Goal: Information Seeking & Learning: Find specific fact

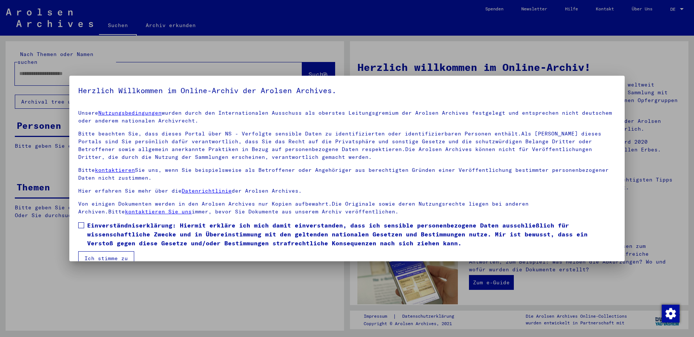
click at [79, 228] on span at bounding box center [81, 225] width 6 height 6
click at [97, 255] on button "Ich stimme zu" at bounding box center [106, 258] width 56 height 14
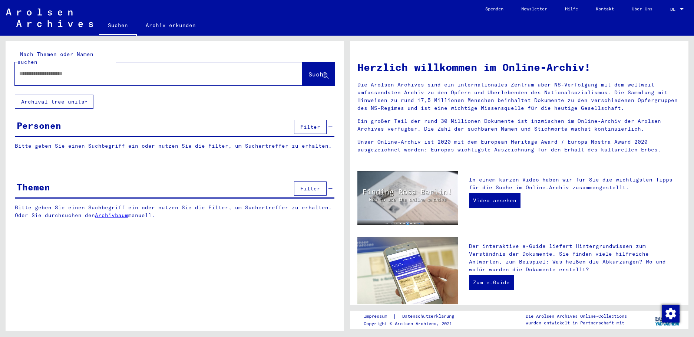
click at [30, 70] on input "text" at bounding box center [149, 74] width 261 height 8
type input "**********"
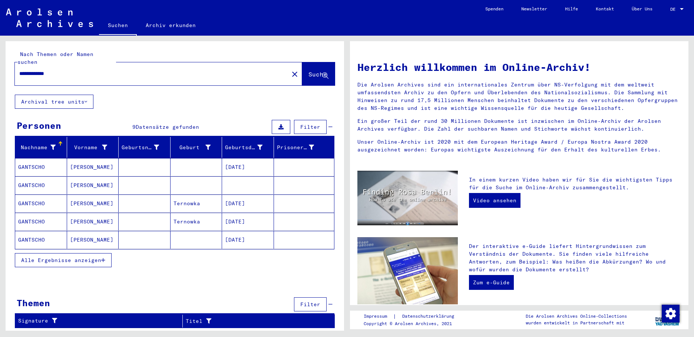
click at [244, 158] on mat-cell "[DATE]" at bounding box center [248, 167] width 52 height 18
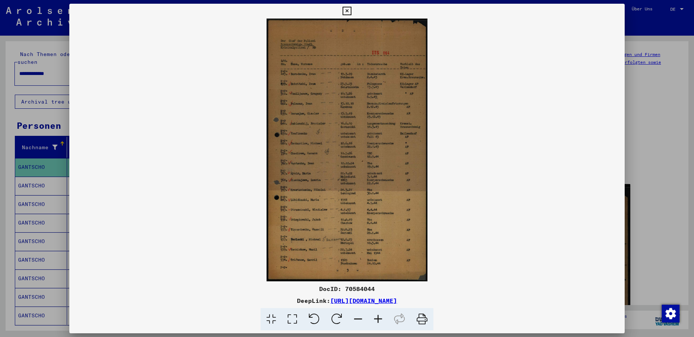
click at [351, 9] on icon at bounding box center [347, 11] width 9 height 9
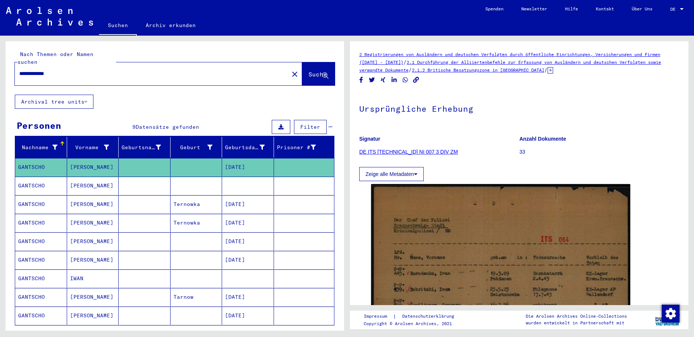
click at [79, 181] on mat-cell "[PERSON_NAME]" at bounding box center [93, 186] width 52 height 18
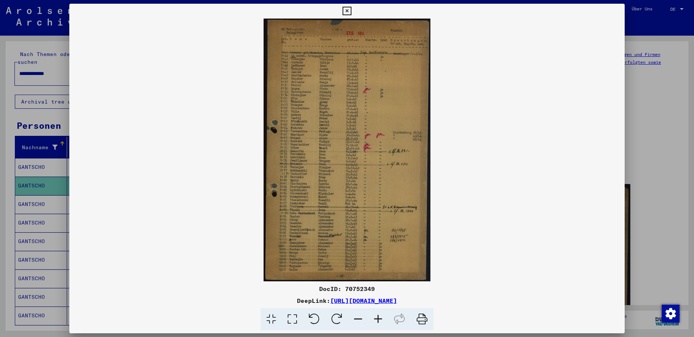
click at [40, 194] on div at bounding box center [347, 168] width 694 height 337
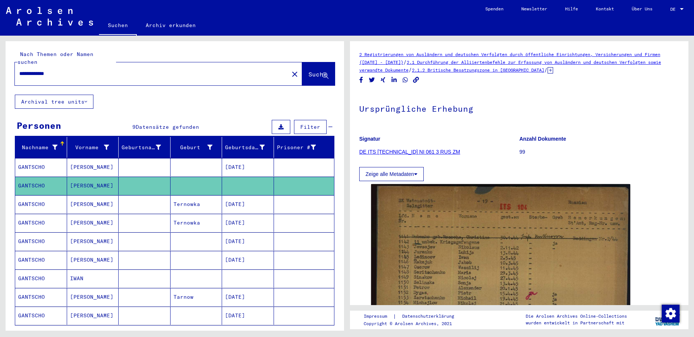
click at [40, 195] on mat-cell "GANTSCHO" at bounding box center [41, 204] width 52 height 18
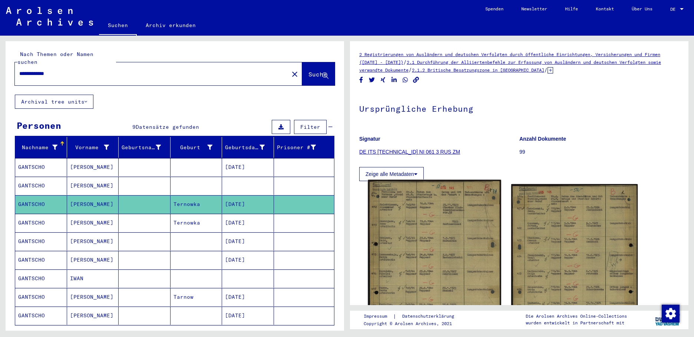
click at [420, 228] on img at bounding box center [434, 267] width 133 height 175
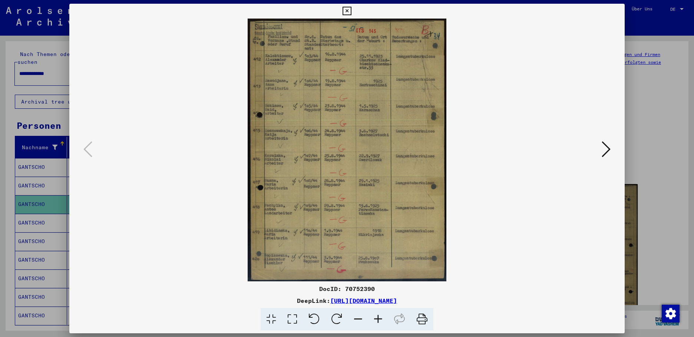
click at [609, 149] on icon at bounding box center [606, 149] width 9 height 18
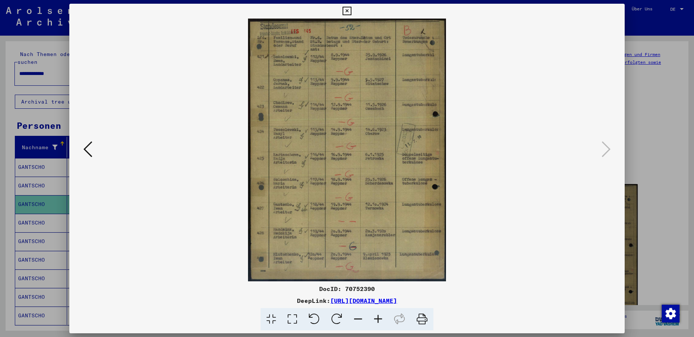
click at [34, 217] on div at bounding box center [347, 168] width 694 height 337
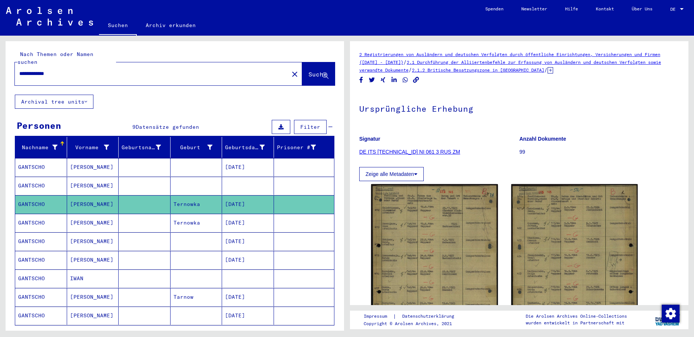
click at [34, 217] on mat-cell "GANTSCHO" at bounding box center [41, 223] width 52 height 18
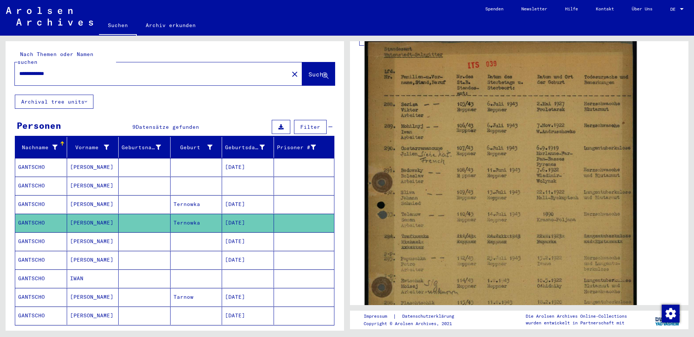
scroll to position [148, 0]
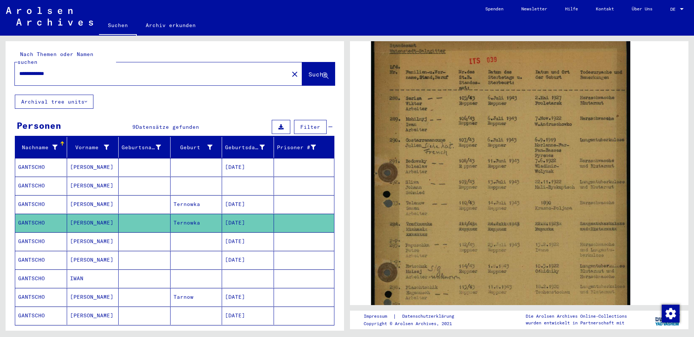
click at [224, 240] on mat-cell "[DATE]" at bounding box center [248, 241] width 52 height 18
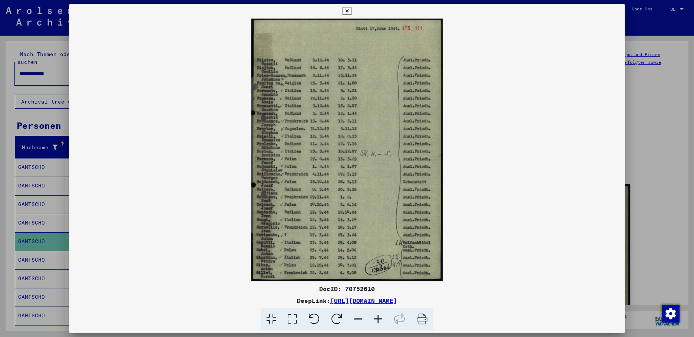
drag, startPoint x: 619, startPoint y: 12, endPoint x: 588, endPoint y: 19, distance: 32.3
click at [351, 11] on icon at bounding box center [347, 11] width 9 height 9
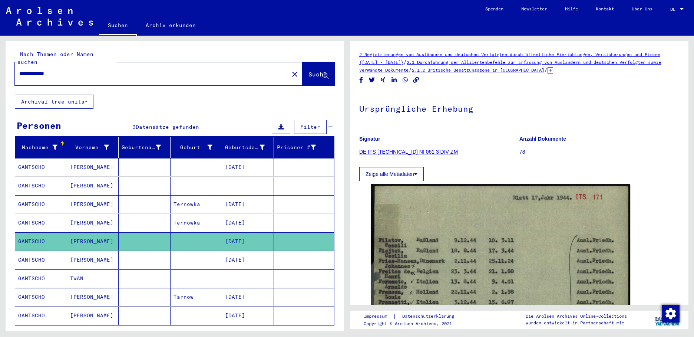
click at [46, 256] on mat-cell "GANTSCHO" at bounding box center [41, 260] width 52 height 18
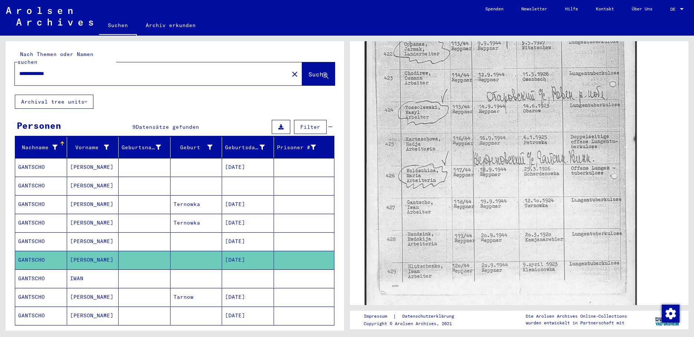
scroll to position [223, 0]
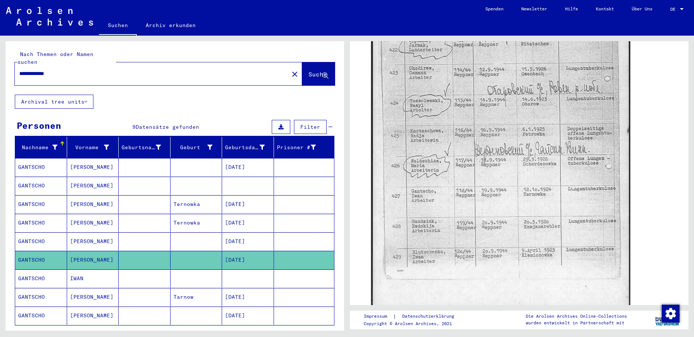
click at [41, 271] on mat-cell "GANTSCHO" at bounding box center [41, 278] width 52 height 18
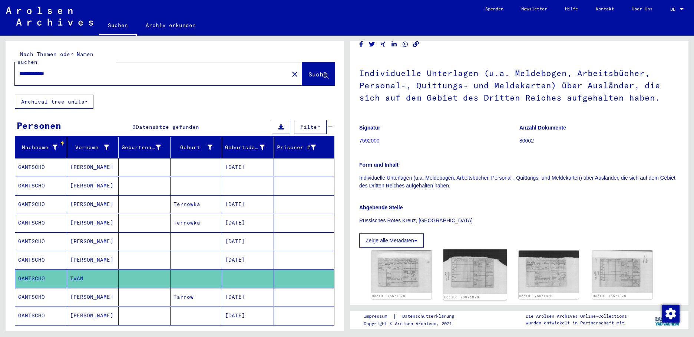
scroll to position [111, 0]
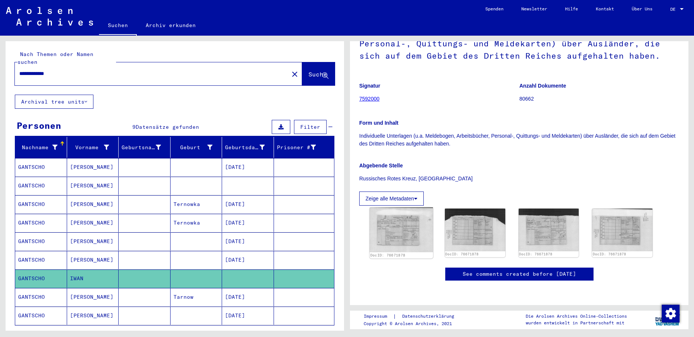
click at [404, 207] on img at bounding box center [401, 229] width 63 height 45
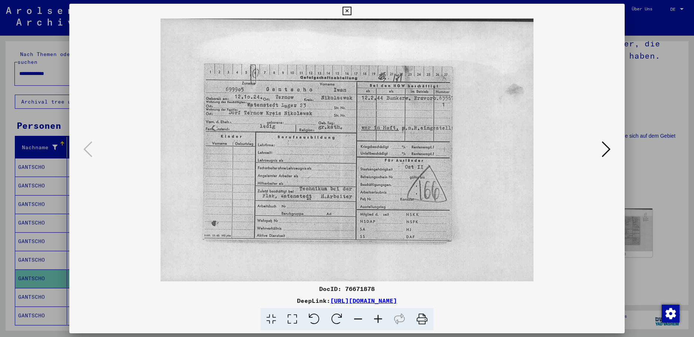
click at [603, 142] on icon at bounding box center [606, 149] width 9 height 18
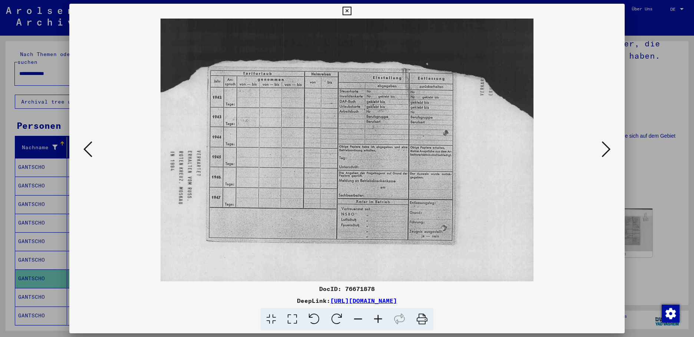
click at [603, 142] on icon at bounding box center [606, 149] width 9 height 18
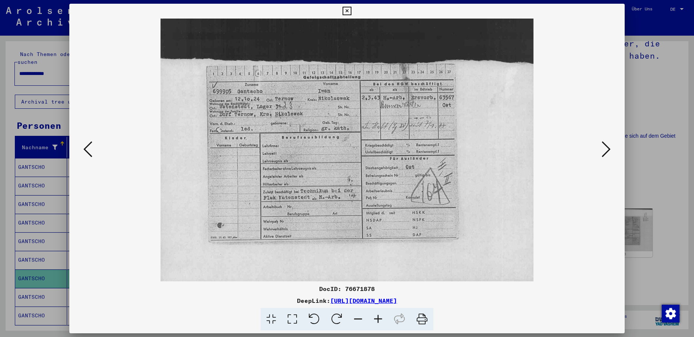
click at [29, 290] on div at bounding box center [347, 168] width 694 height 337
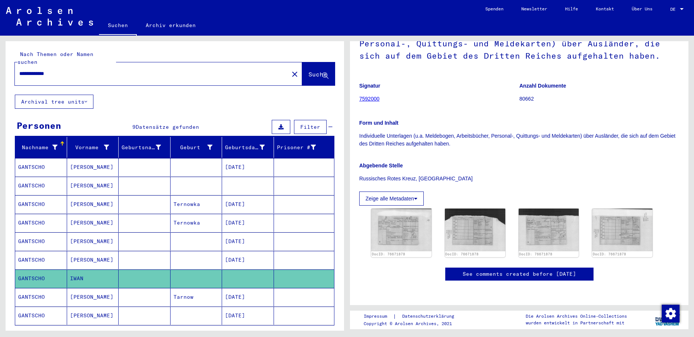
click at [229, 288] on mat-cell "[DATE]" at bounding box center [248, 297] width 52 height 18
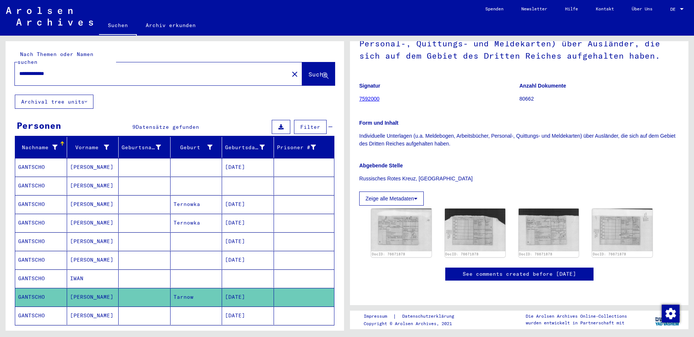
click at [250, 291] on mat-cell "[DATE]" at bounding box center [248, 297] width 52 height 18
click at [28, 288] on mat-cell "GANTSCHO" at bounding box center [41, 297] width 52 height 18
click at [78, 310] on mat-cell "[PERSON_NAME]" at bounding box center [93, 315] width 52 height 18
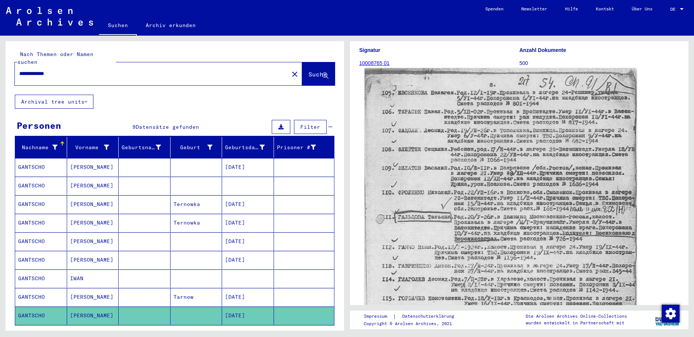
scroll to position [74, 0]
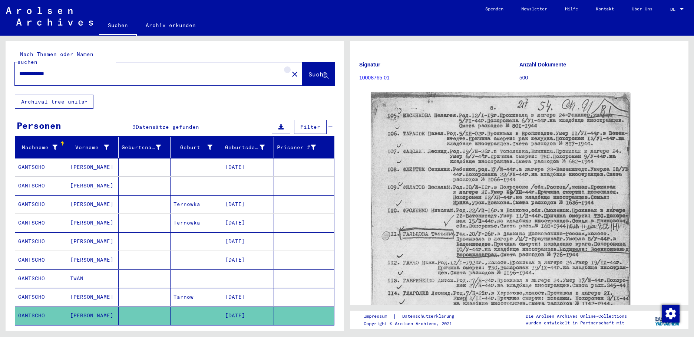
click at [290, 70] on mat-icon "close" at bounding box center [294, 74] width 9 height 9
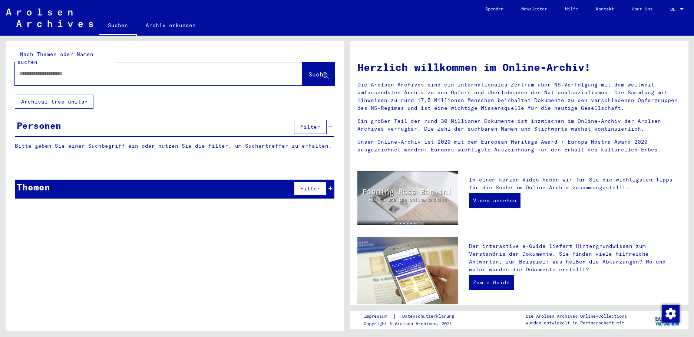
click at [59, 70] on input "text" at bounding box center [149, 74] width 261 height 8
type input "**********"
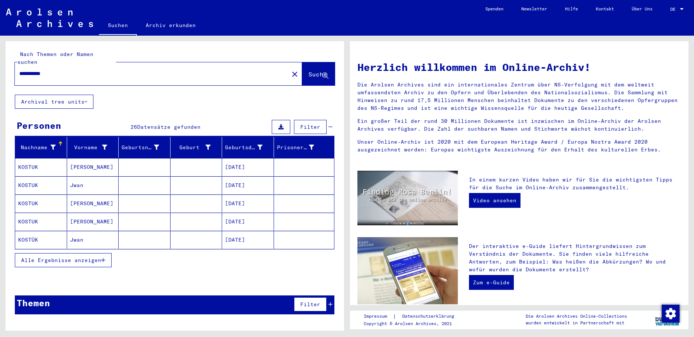
click at [229, 159] on mat-cell "[DATE]" at bounding box center [248, 167] width 52 height 18
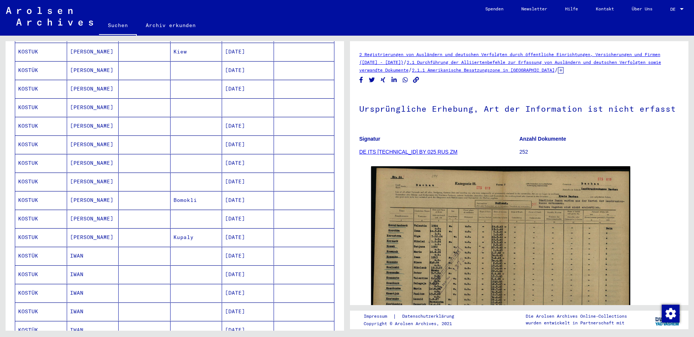
scroll to position [260, 0]
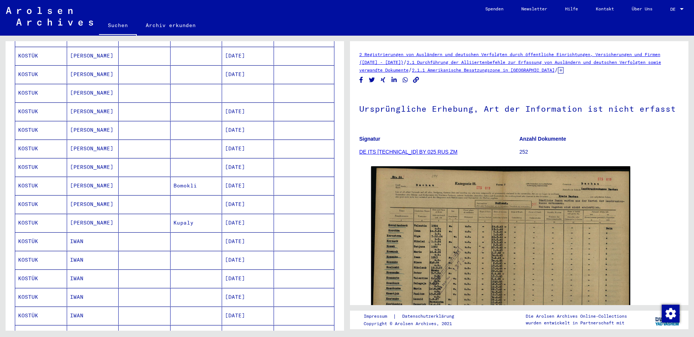
click at [248, 105] on mat-cell "[DATE]" at bounding box center [248, 111] width 52 height 18
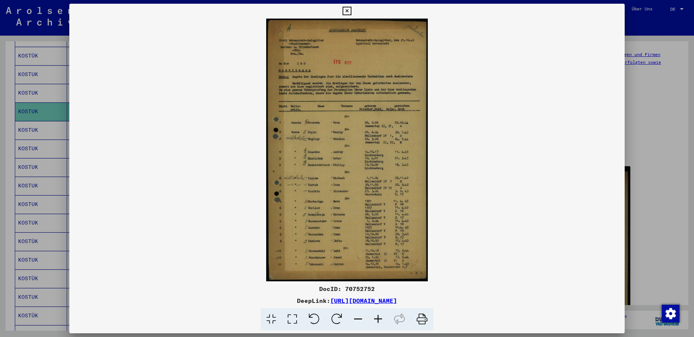
click at [34, 125] on div at bounding box center [347, 168] width 694 height 337
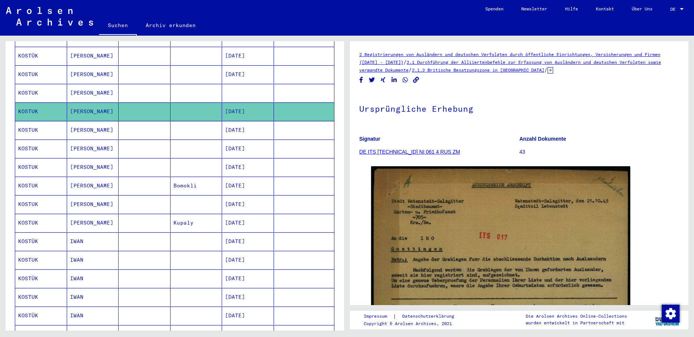
click at [37, 121] on mat-cell "KOSTUK" at bounding box center [41, 130] width 52 height 18
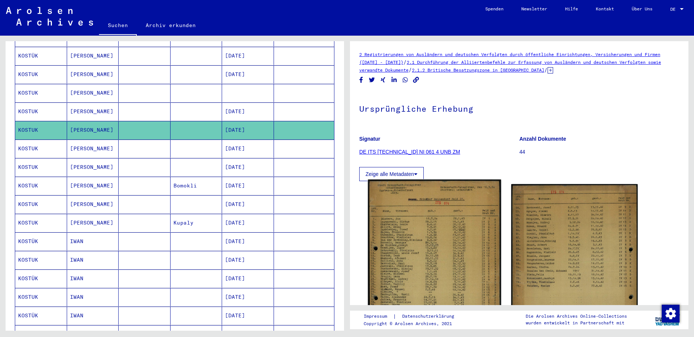
click at [407, 226] on img at bounding box center [434, 273] width 133 height 187
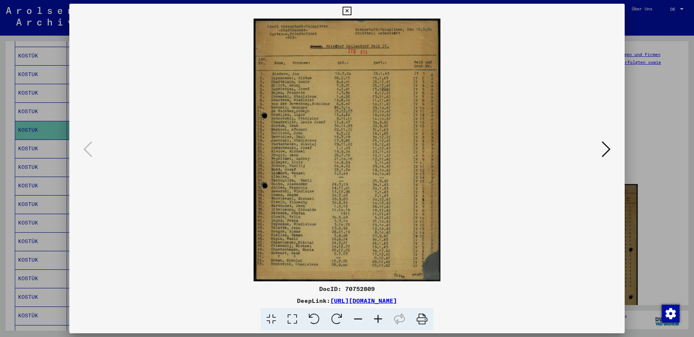
click at [33, 141] on div at bounding box center [347, 168] width 694 height 337
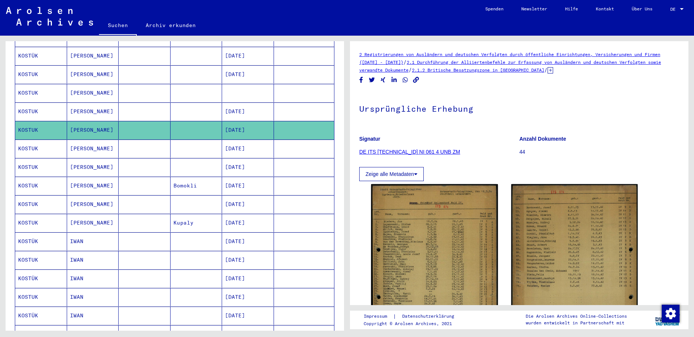
click at [235, 140] on mat-cell "[DATE]" at bounding box center [248, 148] width 52 height 18
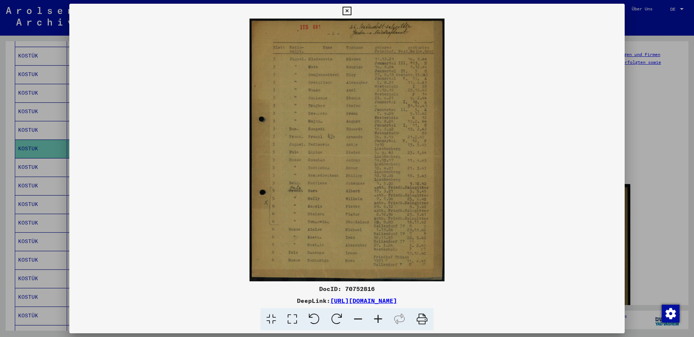
click at [41, 140] on div at bounding box center [347, 168] width 694 height 337
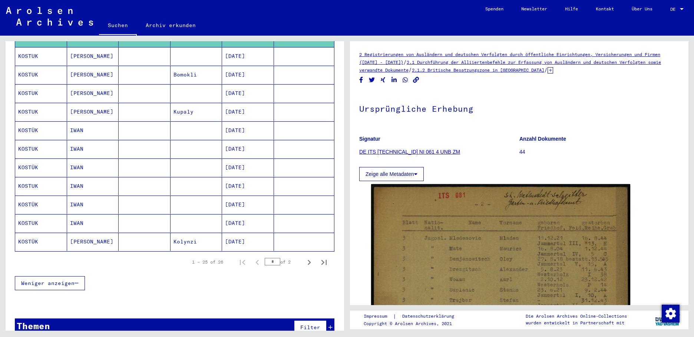
scroll to position [371, 0]
click at [247, 214] on mat-cell "[DATE]" at bounding box center [248, 223] width 52 height 18
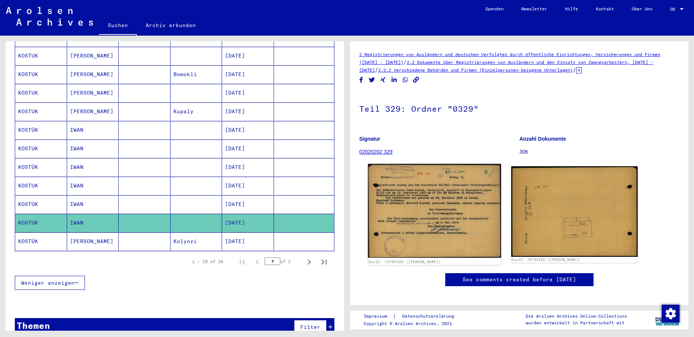
click at [405, 213] on img at bounding box center [434, 211] width 133 height 94
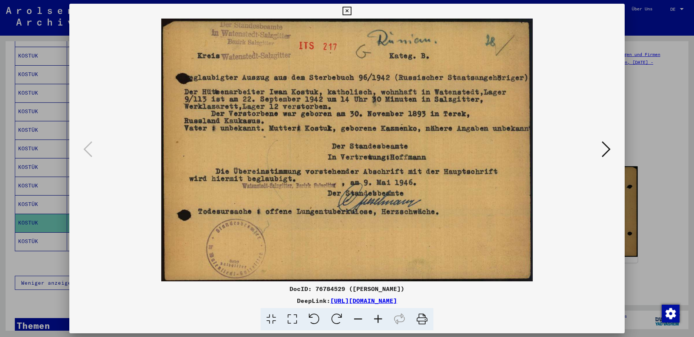
click at [351, 11] on icon at bounding box center [347, 11] width 9 height 9
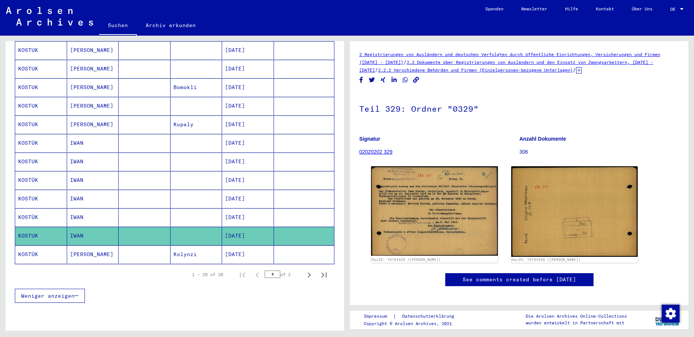
scroll to position [371, 0]
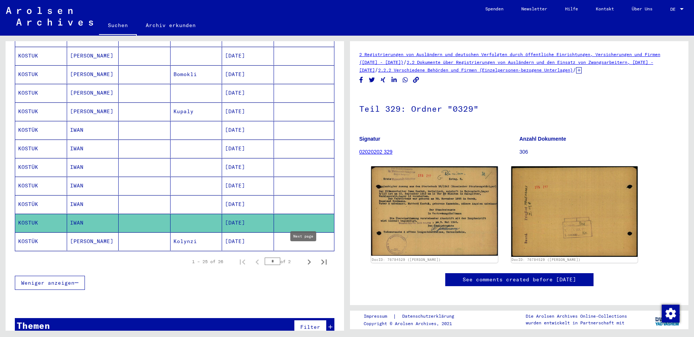
click at [308, 259] on icon "Next page" at bounding box center [309, 261] width 3 height 5
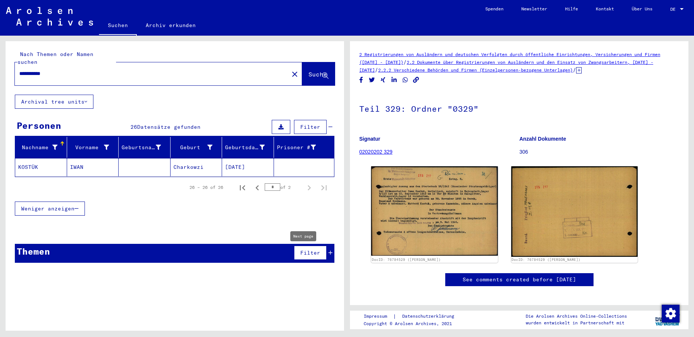
scroll to position [0, 0]
click at [260, 182] on icon "Previous page" at bounding box center [257, 187] width 10 height 10
type input "*"
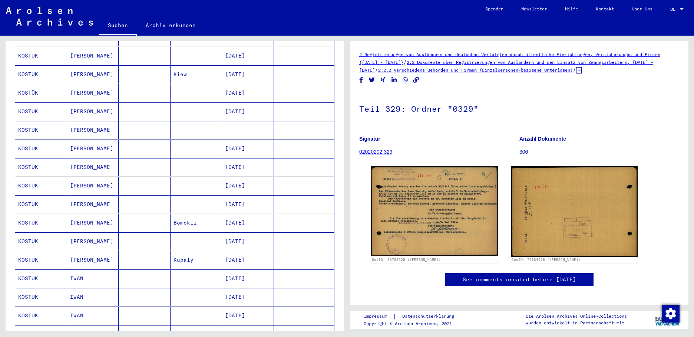
scroll to position [260, 0]
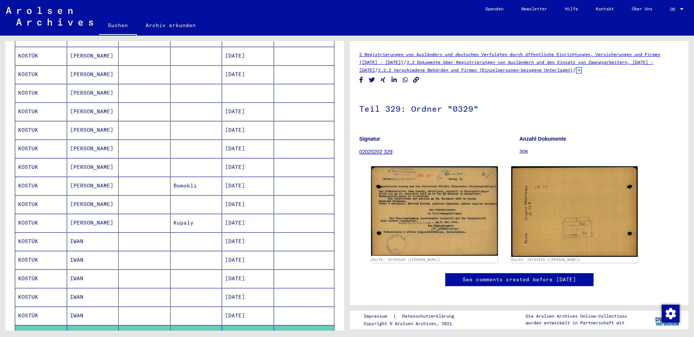
click at [243, 144] on mat-cell "[DATE]" at bounding box center [248, 148] width 52 height 18
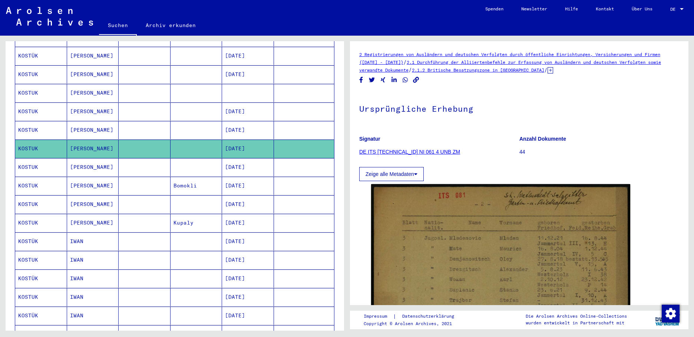
click at [247, 123] on mat-cell "[DATE]" at bounding box center [248, 130] width 52 height 18
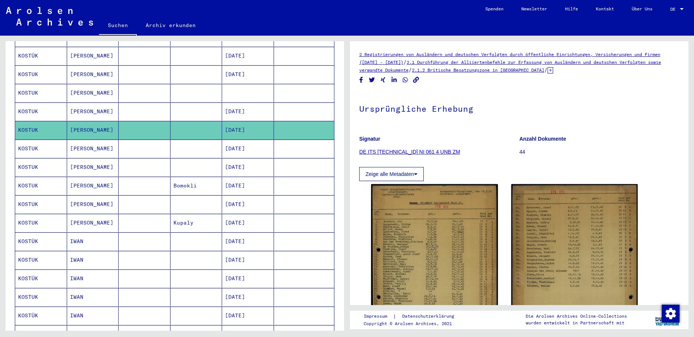
click at [245, 102] on mat-cell "[DATE]" at bounding box center [248, 111] width 52 height 18
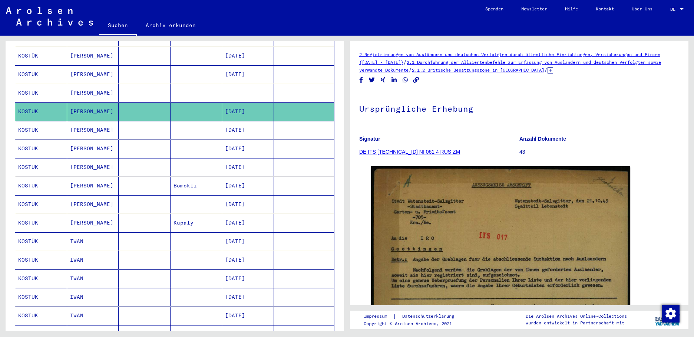
click at [240, 84] on mat-cell at bounding box center [248, 93] width 52 height 18
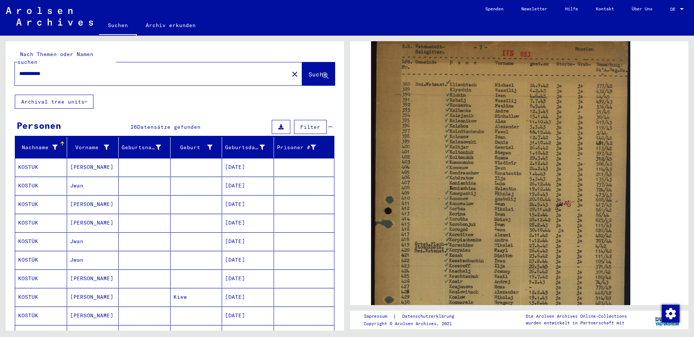
drag, startPoint x: 76, startPoint y: 71, endPoint x: 65, endPoint y: 66, distance: 12.3
click at [66, 67] on div "**********" at bounding box center [150, 73] width 270 height 17
drag, startPoint x: 60, startPoint y: 65, endPoint x: 21, endPoint y: 65, distance: 39.0
click at [10, 64] on div "**********" at bounding box center [175, 67] width 339 height 53
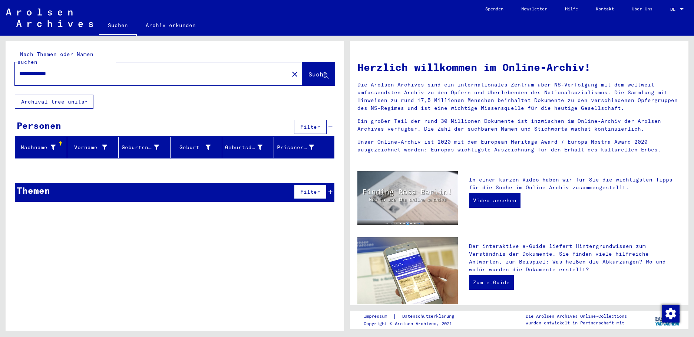
drag, startPoint x: 69, startPoint y: 68, endPoint x: 45, endPoint y: 67, distance: 24.1
click at [45, 70] on input "**********" at bounding box center [149, 74] width 261 height 8
type input "*******"
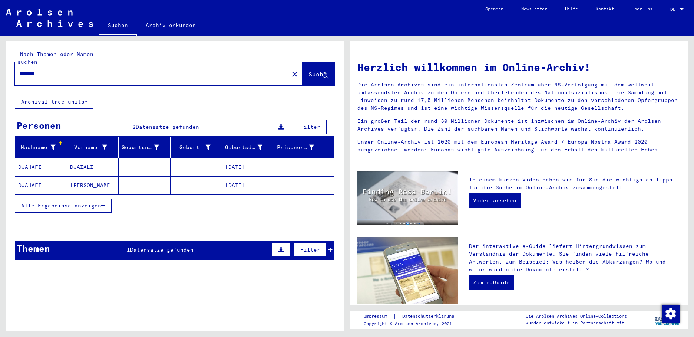
click at [39, 161] on mat-cell "DJAHAFI" at bounding box center [41, 167] width 52 height 18
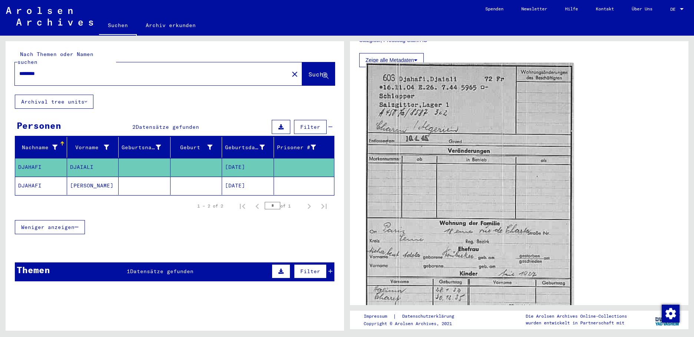
scroll to position [185, 0]
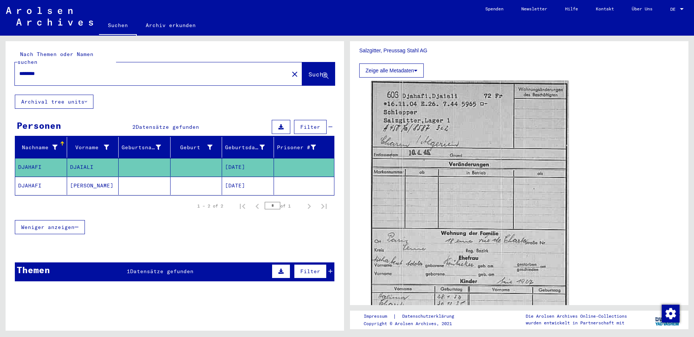
click at [237, 178] on mat-cell "[DATE]" at bounding box center [248, 186] width 52 height 18
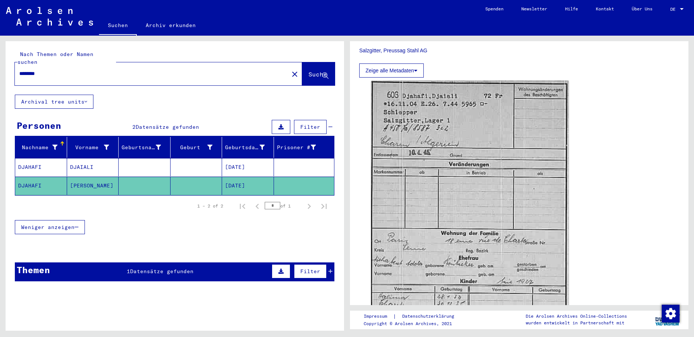
click at [241, 178] on mat-cell "[DATE]" at bounding box center [248, 186] width 52 height 18
drag, startPoint x: 241, startPoint y: 178, endPoint x: 231, endPoint y: 160, distance: 20.2
click at [231, 160] on mat-cell "[DATE]" at bounding box center [248, 167] width 52 height 18
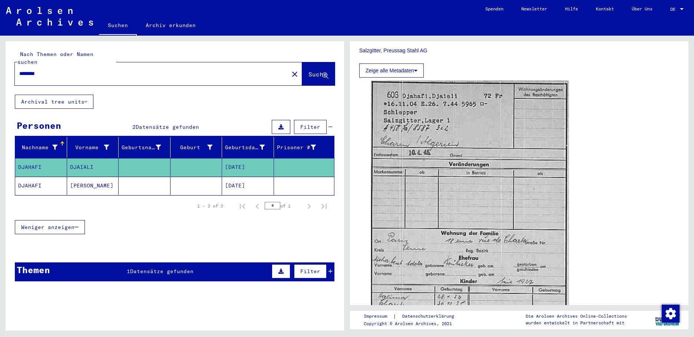
click at [76, 158] on mat-cell "DJAIALI" at bounding box center [93, 167] width 52 height 18
click at [79, 177] on mat-cell "[PERSON_NAME]" at bounding box center [93, 186] width 52 height 18
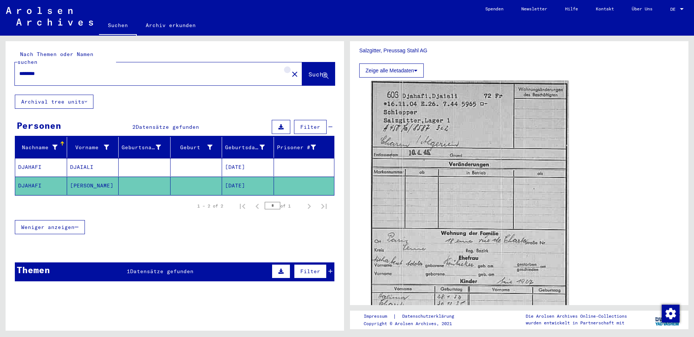
click at [290, 70] on mat-icon "close" at bounding box center [294, 74] width 9 height 9
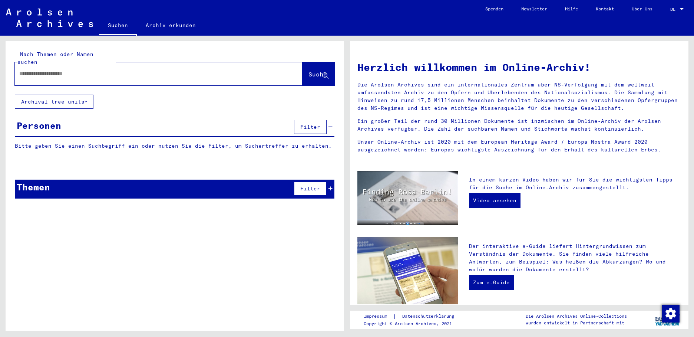
click at [53, 70] on input "text" at bounding box center [149, 74] width 261 height 8
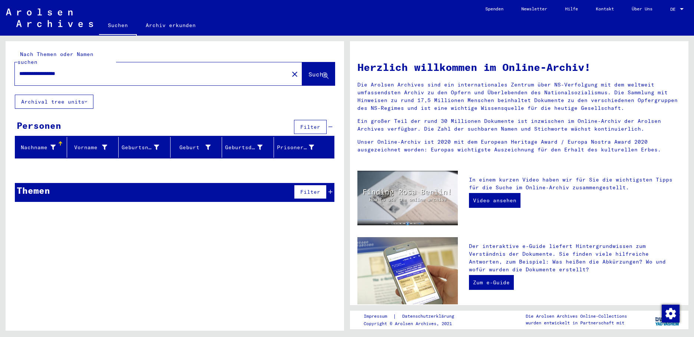
click at [39, 70] on input "**********" at bounding box center [149, 74] width 261 height 8
drag, startPoint x: 86, startPoint y: 65, endPoint x: 56, endPoint y: 64, distance: 29.7
click at [56, 70] on input "**********" at bounding box center [149, 74] width 261 height 8
type input "**********"
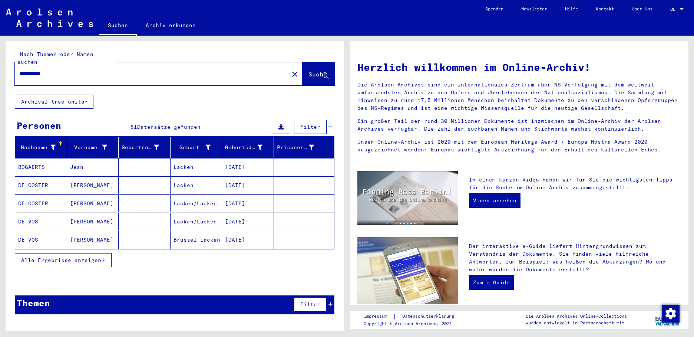
click at [100, 253] on button "Alle Ergebnisse anzeigen" at bounding box center [63, 260] width 97 height 14
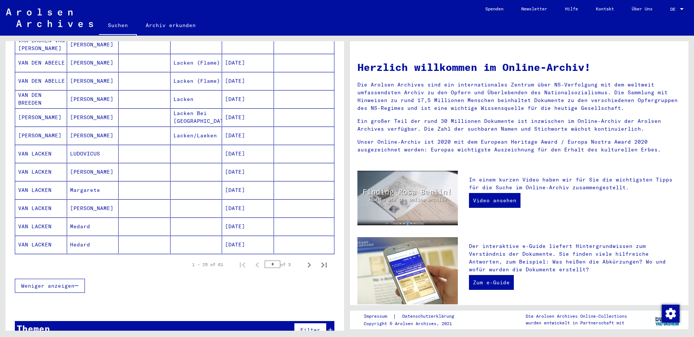
scroll to position [368, 0]
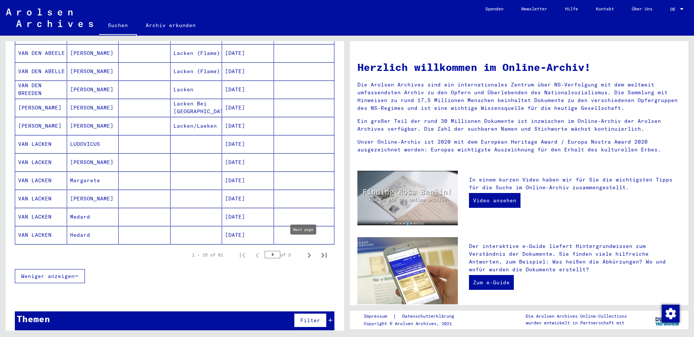
click at [306, 250] on icon "Next page" at bounding box center [309, 255] width 10 height 10
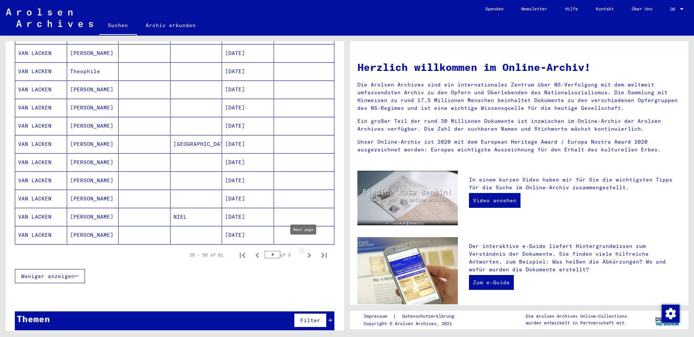
click at [304, 250] on icon "Next page" at bounding box center [309, 255] width 10 height 10
type input "*"
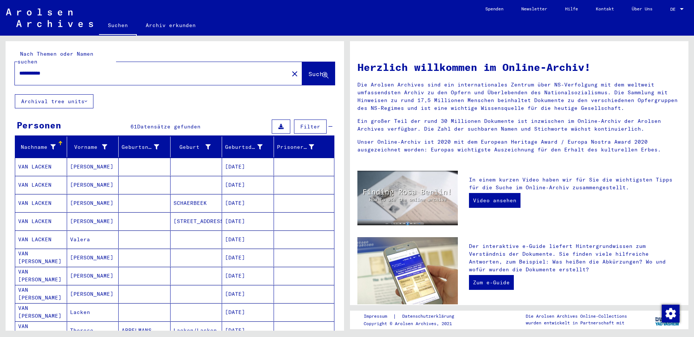
scroll to position [0, 0]
click at [31, 70] on input "**********" at bounding box center [149, 74] width 261 height 8
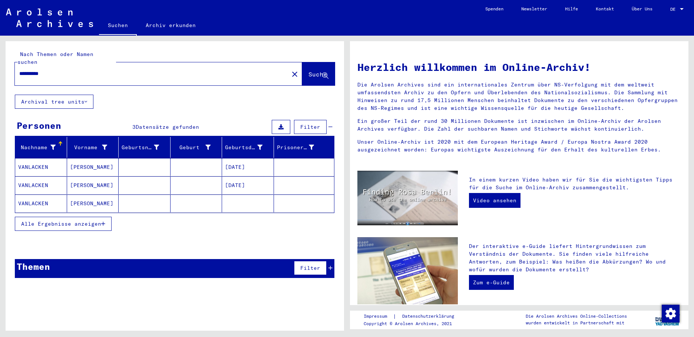
click at [101, 220] on span "Alle Ergebnisse anzeigen" at bounding box center [61, 223] width 80 height 7
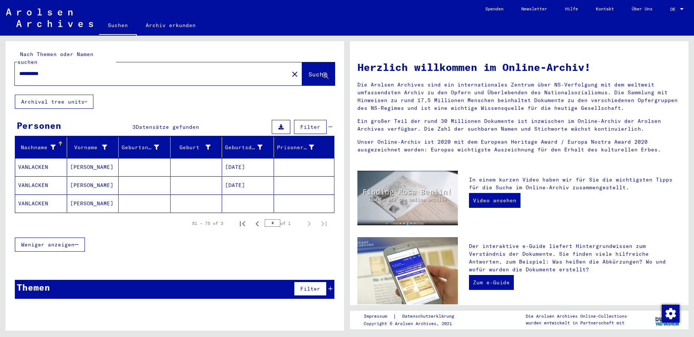
click at [39, 70] on input "*********" at bounding box center [149, 74] width 261 height 8
type input "**********"
click at [307, 62] on button "Suche" at bounding box center [318, 73] width 33 height 23
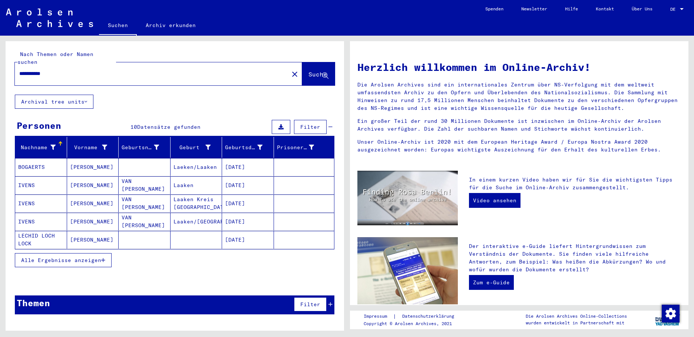
click at [102, 257] on icon "button" at bounding box center [103, 259] width 4 height 5
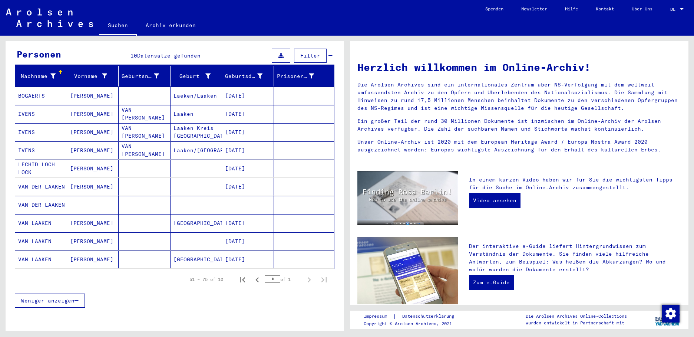
scroll to position [59, 0]
